Goal: Task Accomplishment & Management: Use online tool/utility

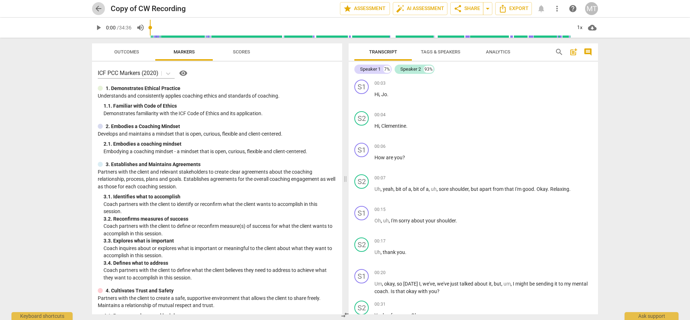
click at [99, 8] on span "arrow_back" at bounding box center [98, 8] width 9 height 9
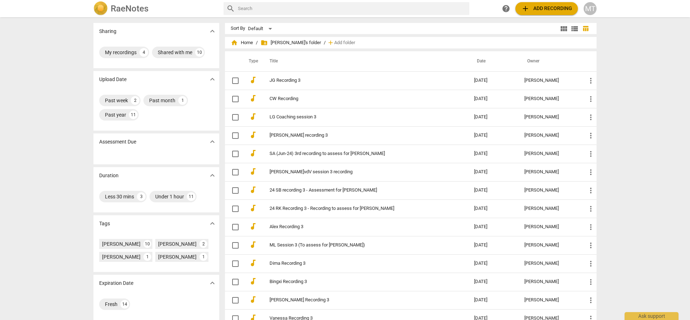
click at [99, 8] on img at bounding box center [100, 8] width 14 height 14
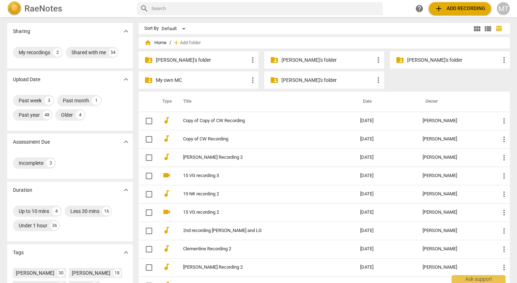
click at [172, 79] on p "My own MC" at bounding box center [202, 81] width 93 height 8
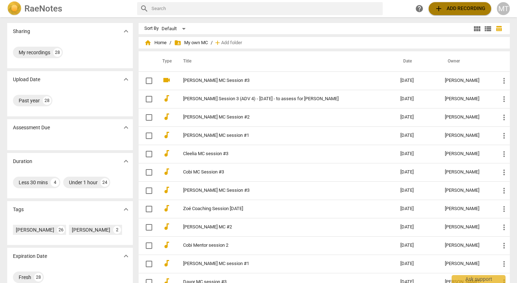
click at [455, 6] on span "add Add recording" at bounding box center [460, 8] width 51 height 9
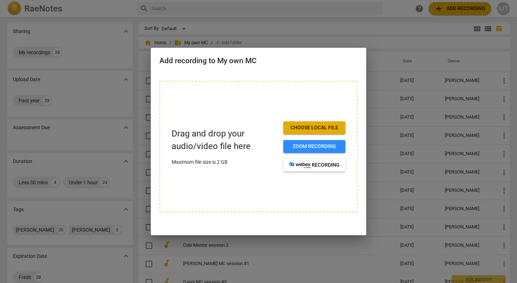
click at [387, 46] on div at bounding box center [258, 141] width 517 height 283
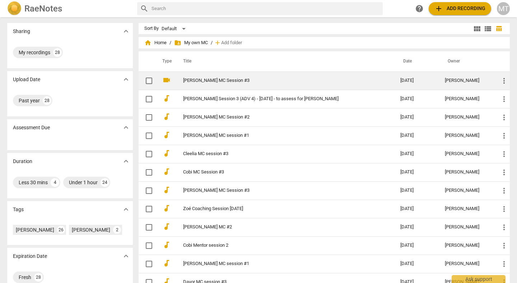
click at [202, 81] on link "[PERSON_NAME] MC Session #3" at bounding box center [278, 80] width 191 height 5
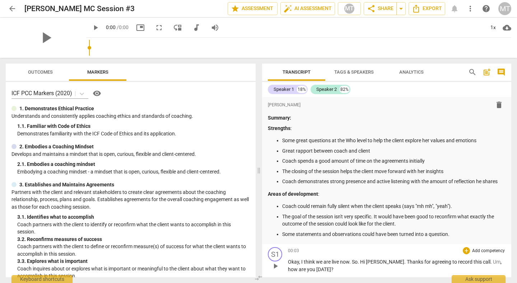
scroll to position [141, 0]
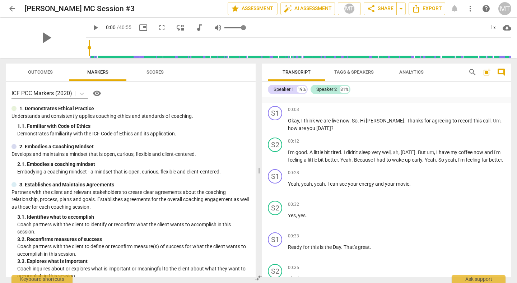
click at [214, 28] on span "volume_up" at bounding box center [218, 27] width 9 height 9
type input "0"
click at [91, 28] on span "play_arrow" at bounding box center [95, 27] width 9 height 9
click at [114, 51] on input "range" at bounding box center [300, 47] width 422 height 23
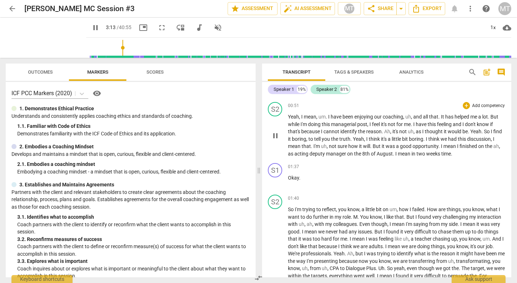
scroll to position [345, 0]
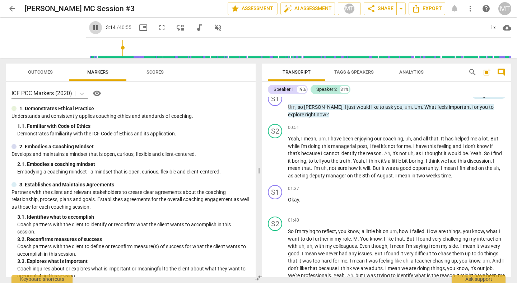
click at [91, 30] on span "pause" at bounding box center [95, 27] width 9 height 9
type input "196"
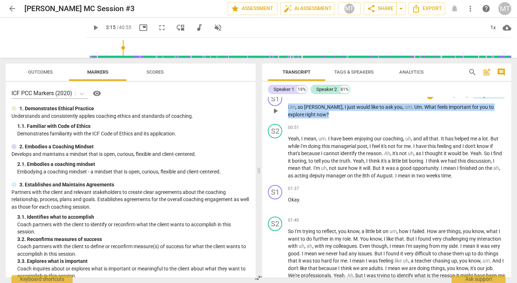
drag, startPoint x: 303, startPoint y: 121, endPoint x: 289, endPoint y: 115, distance: 15.5
click at [289, 115] on p "Um , so [PERSON_NAME] , I just would like to ask you , um . Um . What feels imp…" at bounding box center [397, 110] width 218 height 15
click at [448, 99] on p "Add competency" at bounding box center [452, 96] width 34 height 6
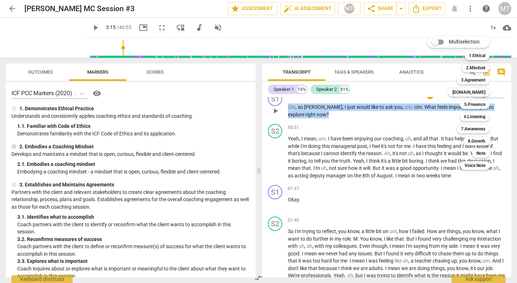
click at [448, 102] on div "Multiselection m 1.Ethical 1 2.Mindset 2 3.Agreement 3 [DOMAIN_NAME] 4 5.Presen…" at bounding box center [464, 102] width 79 height 137
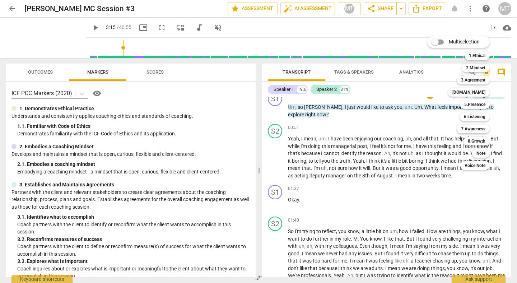
click at [388, 142] on div at bounding box center [258, 141] width 517 height 283
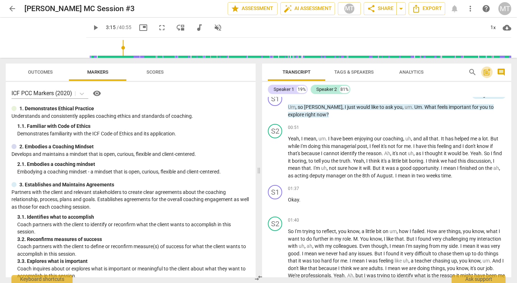
click at [489, 73] on span "post_add" at bounding box center [487, 72] width 9 height 9
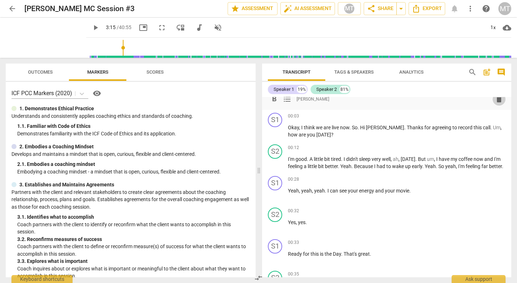
click at [496, 101] on span "delete" at bounding box center [499, 99] width 9 height 9
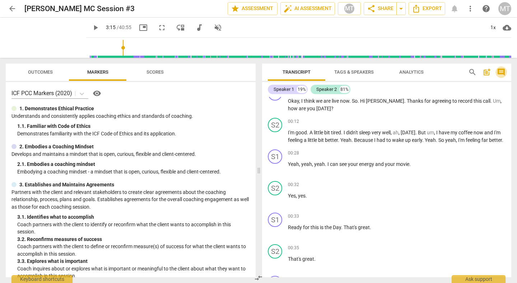
click at [498, 72] on span "comment" at bounding box center [501, 72] width 9 height 9
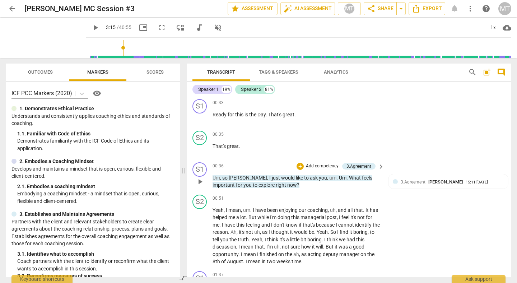
scroll to position [284, 0]
click at [418, 184] on div "3.Agreement [PERSON_NAME]" at bounding box center [433, 181] width 65 height 7
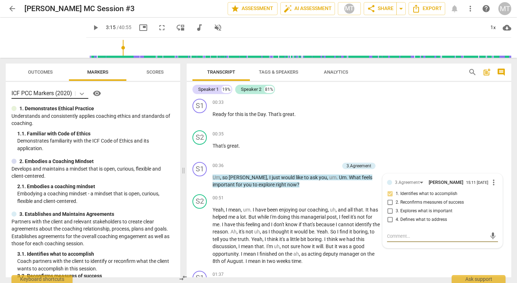
click at [82, 94] on icon at bounding box center [82, 94] width 4 height 3
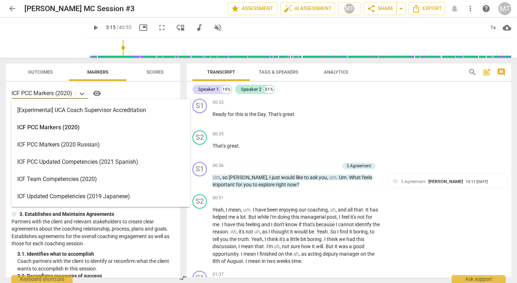
scroll to position [36, 0]
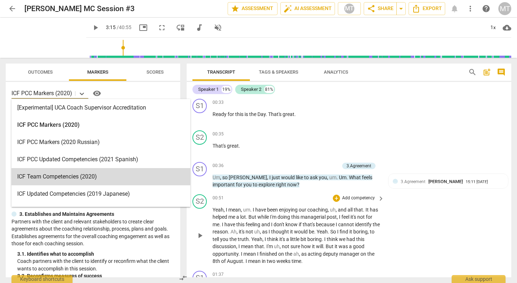
click at [309, 231] on span "would" at bounding box center [301, 232] width 15 height 6
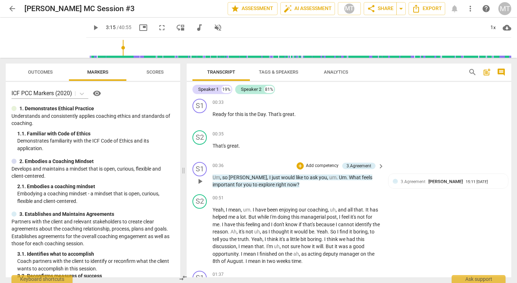
scroll to position [285, 0]
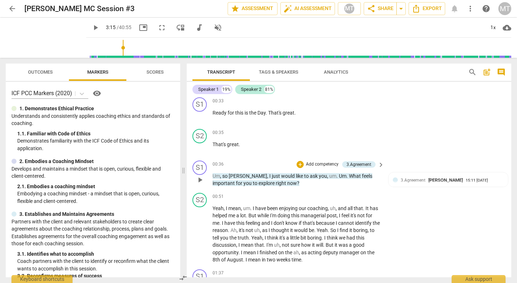
click at [319, 164] on p "Add competency" at bounding box center [322, 164] width 34 height 6
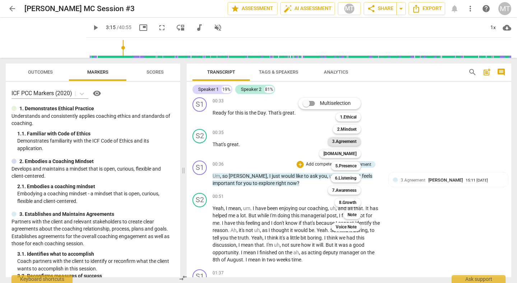
click at [348, 143] on b "3.Agreement" at bounding box center [344, 141] width 24 height 9
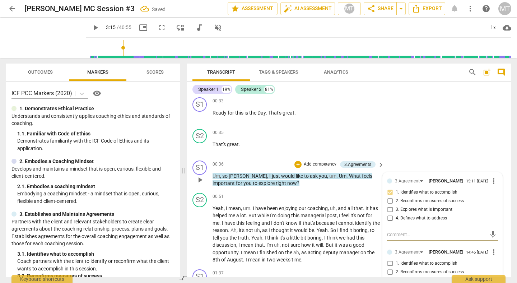
scroll to position [346, 0]
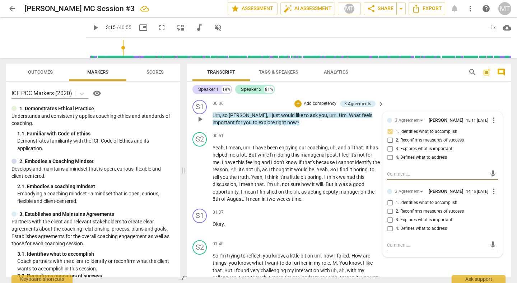
click at [491, 190] on span "more_vert" at bounding box center [494, 191] width 9 height 9
drag, startPoint x: 501, startPoint y: 205, endPoint x: 320, endPoint y: 36, distance: 247.5
click at [501, 205] on li "Delete" at bounding box center [498, 205] width 25 height 14
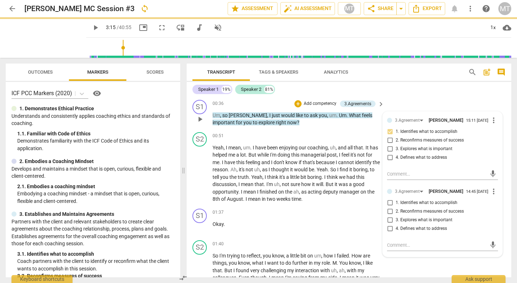
click at [491, 192] on div "S2 play_arrow pause 00:51 + Add competency keyboard_arrow_right Yeah , I mean ,…" at bounding box center [349, 167] width 325 height 77
click at [341, 227] on div "01:37 + Add competency keyboard_arrow_right Okay ." at bounding box center [299, 222] width 172 height 26
click at [447, 106] on div "S1 play_arrow pause 00:36 + Add competency 3.Agreements keyboard_arrow_right Um…" at bounding box center [349, 113] width 325 height 32
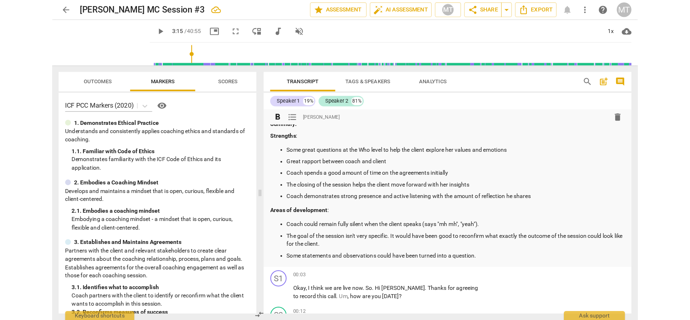
scroll to position [3, 0]
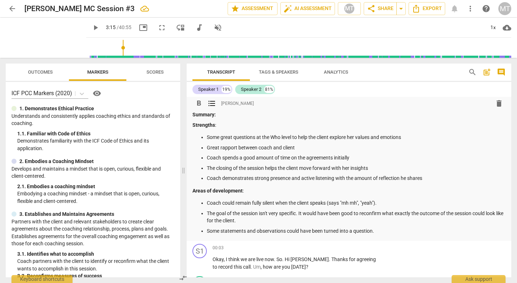
click at [201, 131] on div "Summary: Strengths : Some great questions at the Who level to help the client e…" at bounding box center [349, 173] width 313 height 124
drag, startPoint x: 191, startPoint y: 124, endPoint x: 386, endPoint y: 190, distance: 205.3
click at [386, 190] on div "format_bold format_list_bulleted [PERSON_NAME] delete Summary: Strengths : Some…" at bounding box center [349, 167] width 325 height 147
click at [427, 12] on span "Export" at bounding box center [427, 8] width 30 height 9
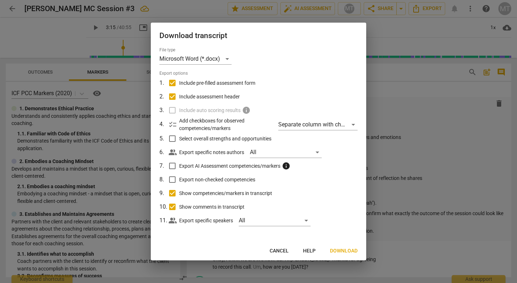
click at [344, 252] on span "Download" at bounding box center [344, 250] width 28 height 7
